Goal: Information Seeking & Learning: Learn about a topic

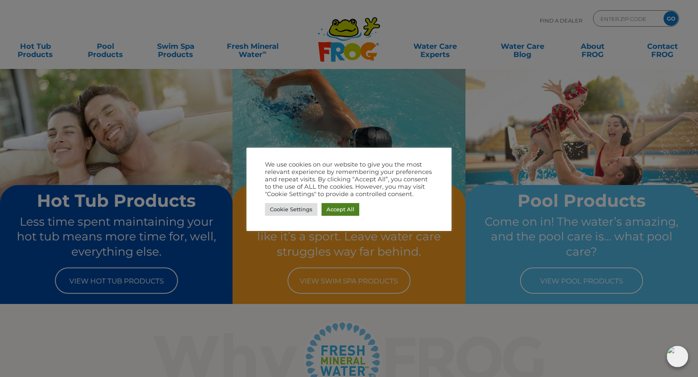
click at [343, 205] on link "Accept All" at bounding box center [341, 209] width 38 height 13
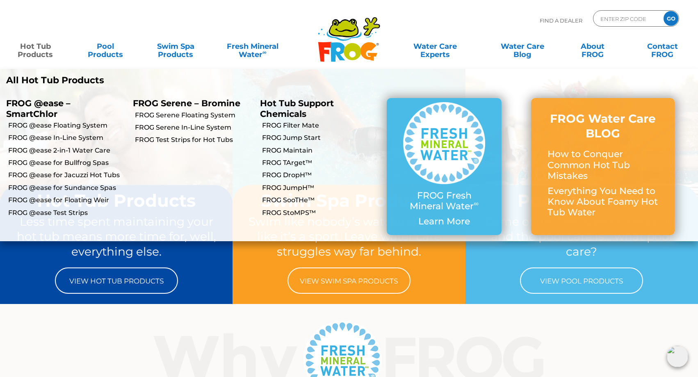
click at [46, 54] on link "Hot Tub Products" at bounding box center [35, 46] width 55 height 16
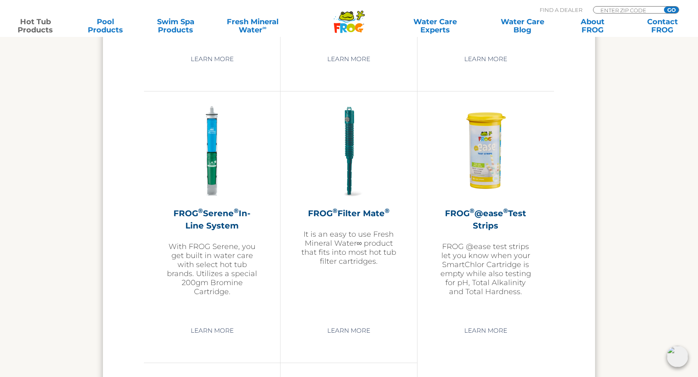
scroll to position [1689, 0]
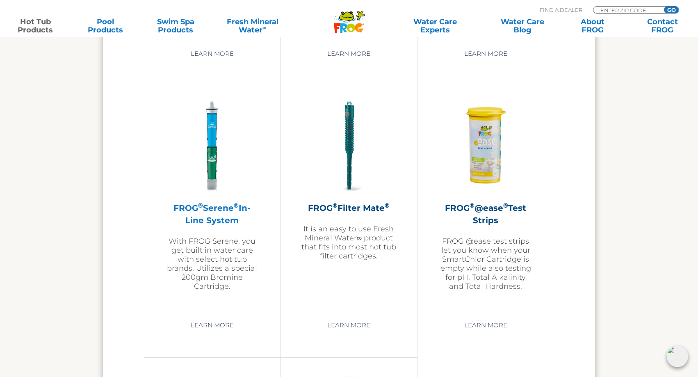
click at [222, 212] on h2 "FROG ® Serene ® In-Line System" at bounding box center [211, 214] width 95 height 25
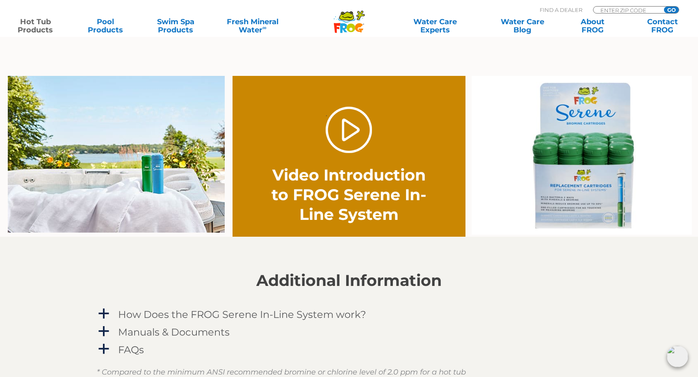
scroll to position [570, 0]
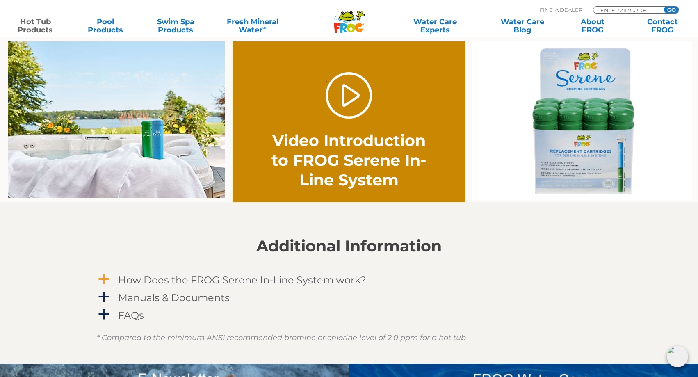
click at [259, 279] on h4 "How Does the FROG Serene In-Line System work?" at bounding box center [242, 279] width 248 height 11
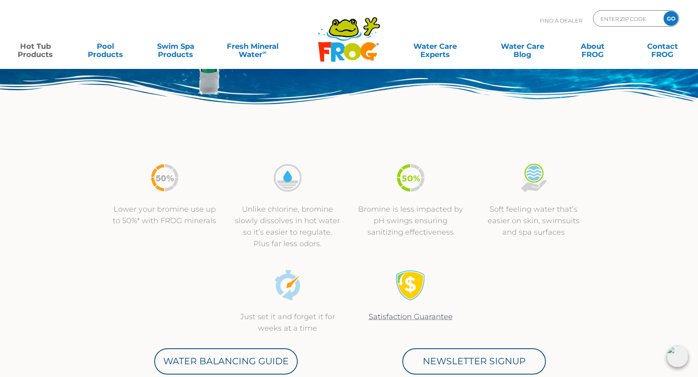
scroll to position [0, 0]
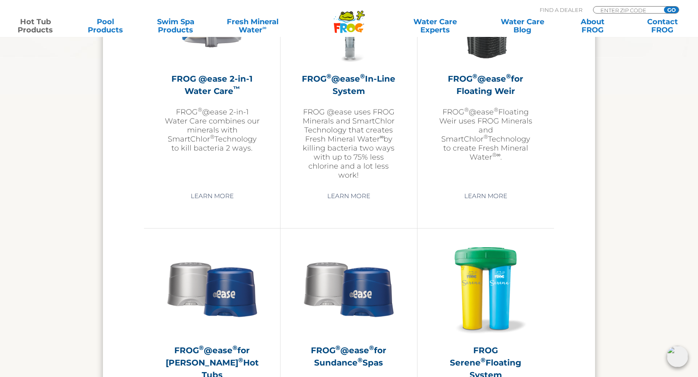
scroll to position [1308, 0]
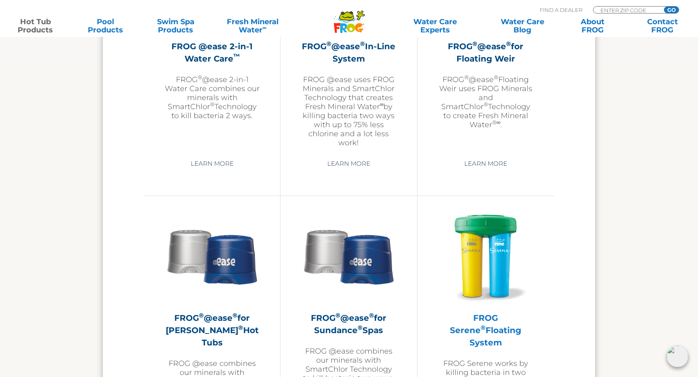
click at [485, 251] on img at bounding box center [485, 255] width 95 height 95
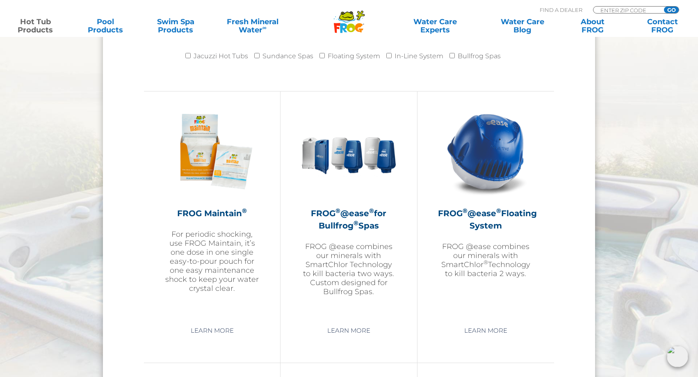
scroll to position [824, 0]
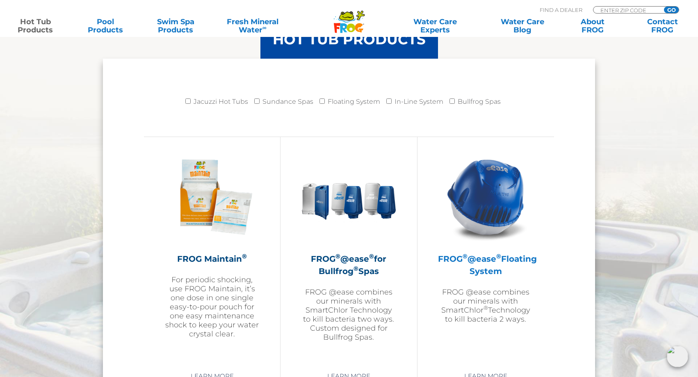
click at [487, 211] on img at bounding box center [485, 196] width 95 height 95
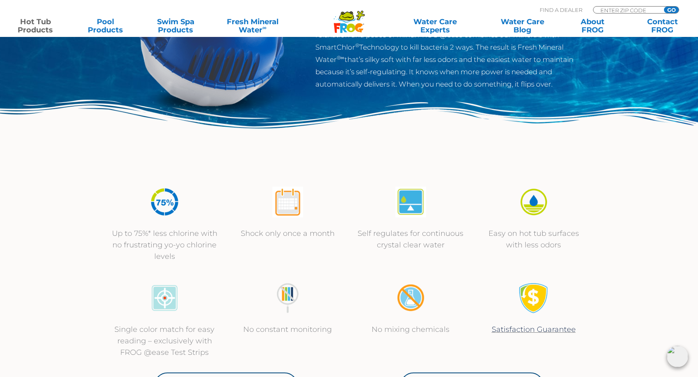
scroll to position [176, 0]
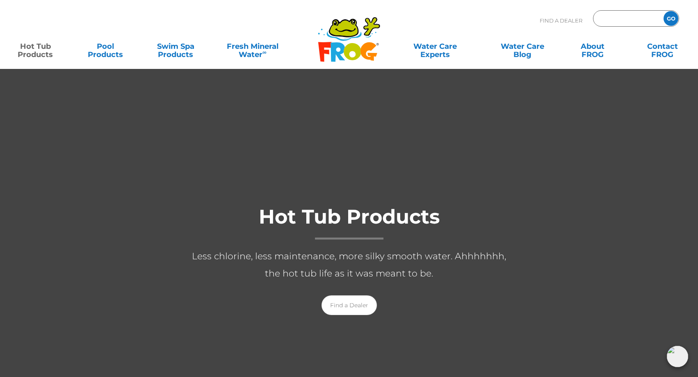
click at [617, 19] on input "Zip Code Form" at bounding box center [627, 19] width 55 height 12
type input "ENTER ZIP CODE"
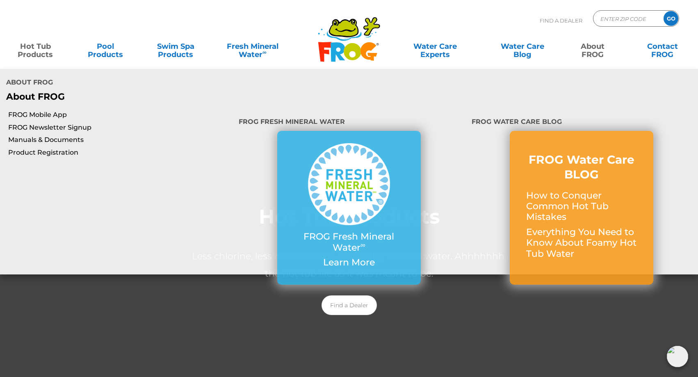
click at [593, 51] on link "About FROG" at bounding box center [592, 46] width 55 height 16
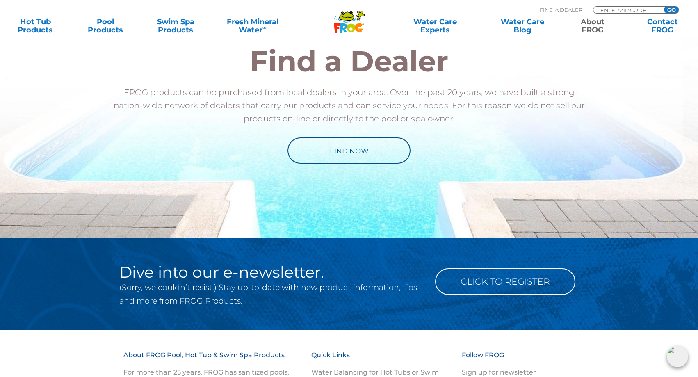
scroll to position [1249, 0]
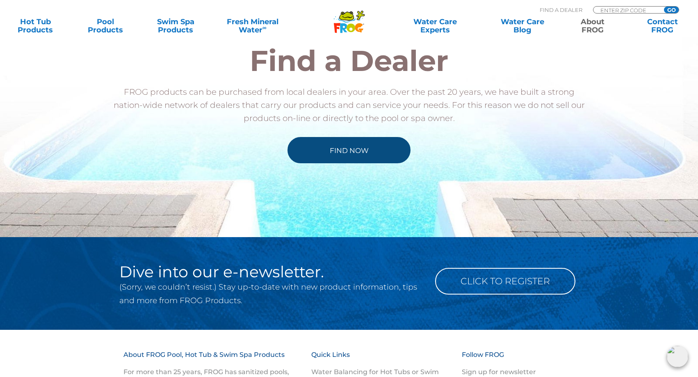
click at [358, 155] on link "Find Now" at bounding box center [349, 150] width 123 height 26
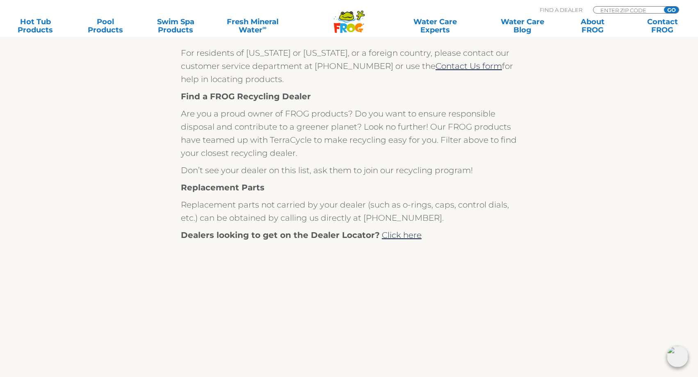
scroll to position [15, 0]
